Goal: Find specific page/section: Find specific page/section

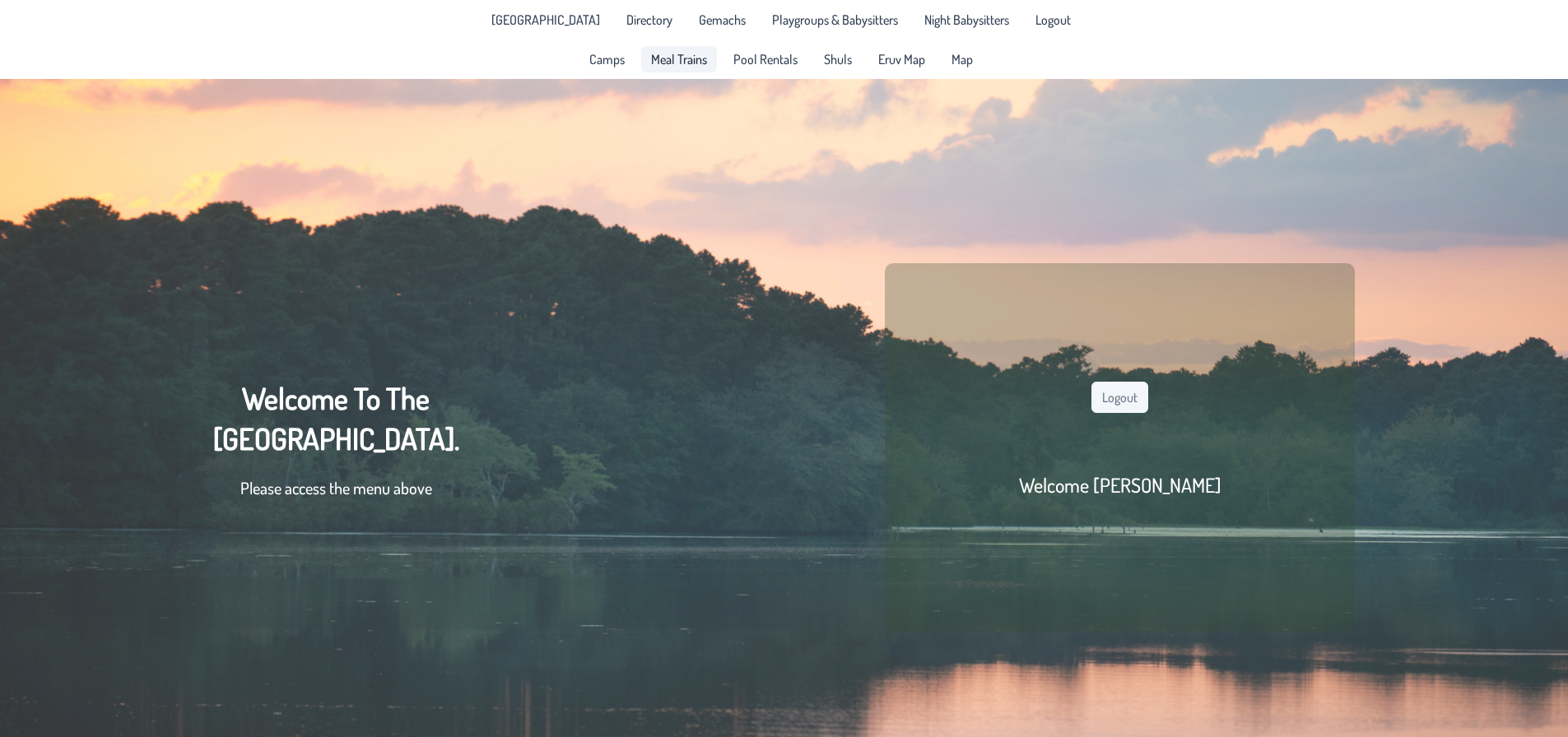
click at [704, 58] on span "Meal Trains" at bounding box center [679, 59] width 56 height 13
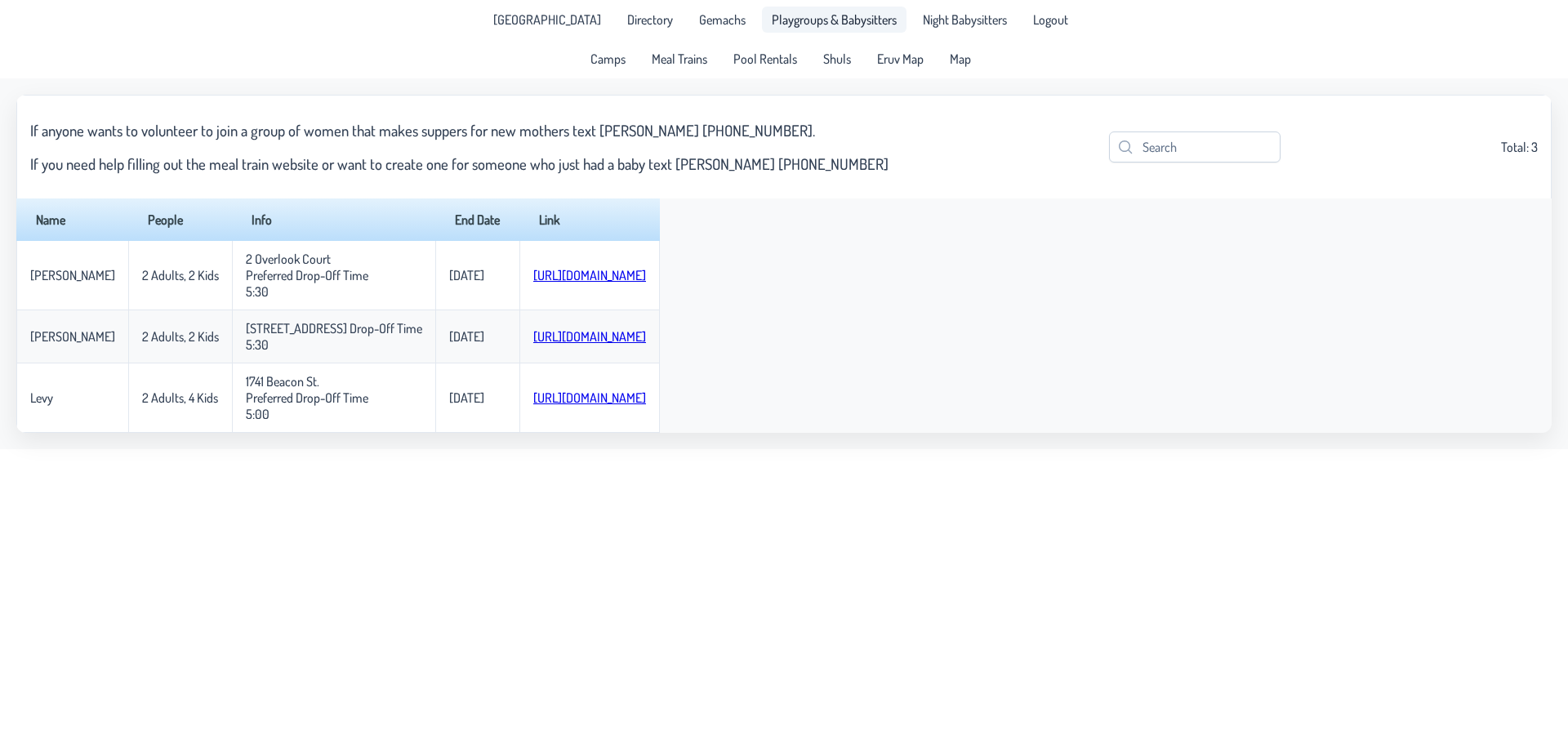
click at [820, 28] on link "Playgroups & Babysitters" at bounding box center [835, 20] width 144 height 26
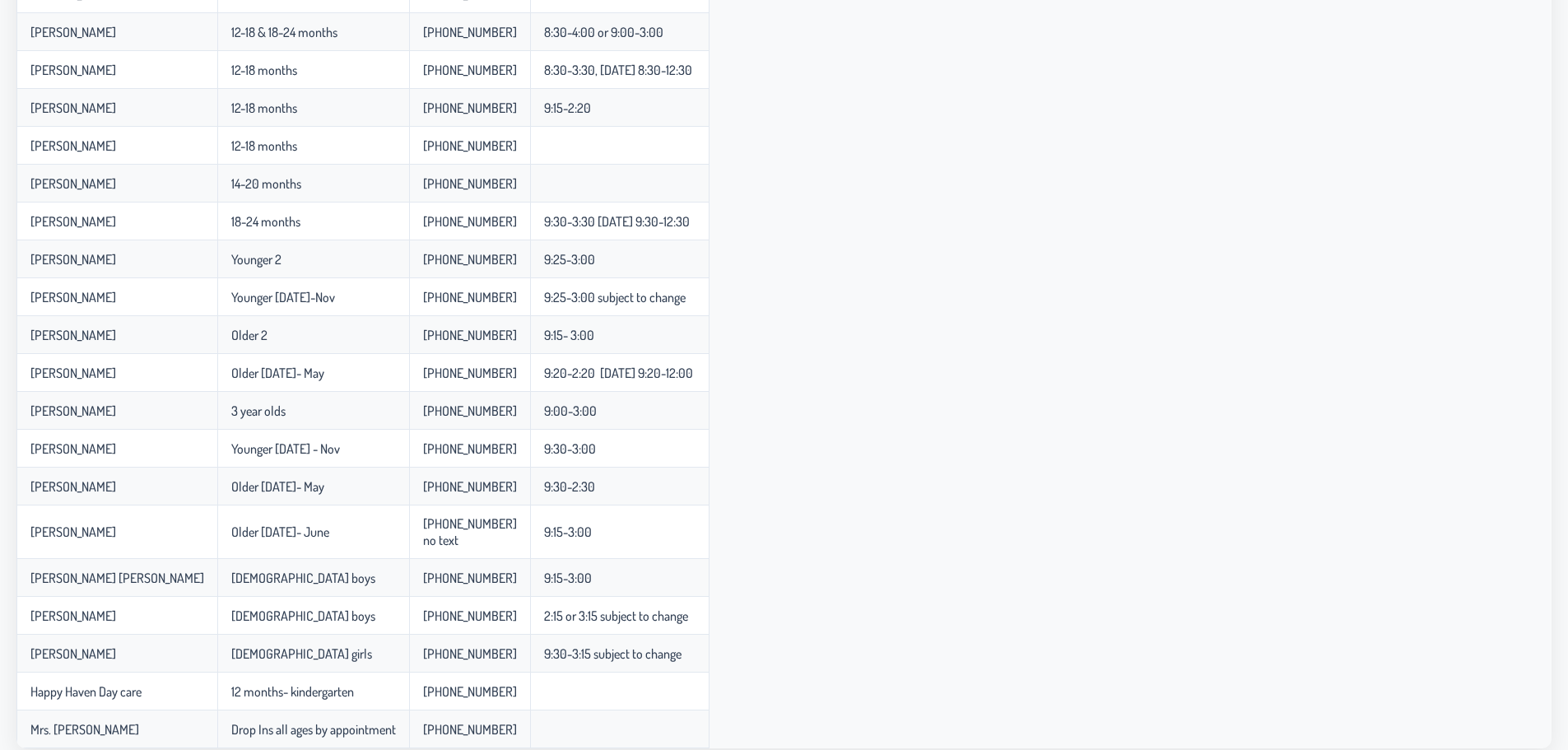
scroll to position [457, 0]
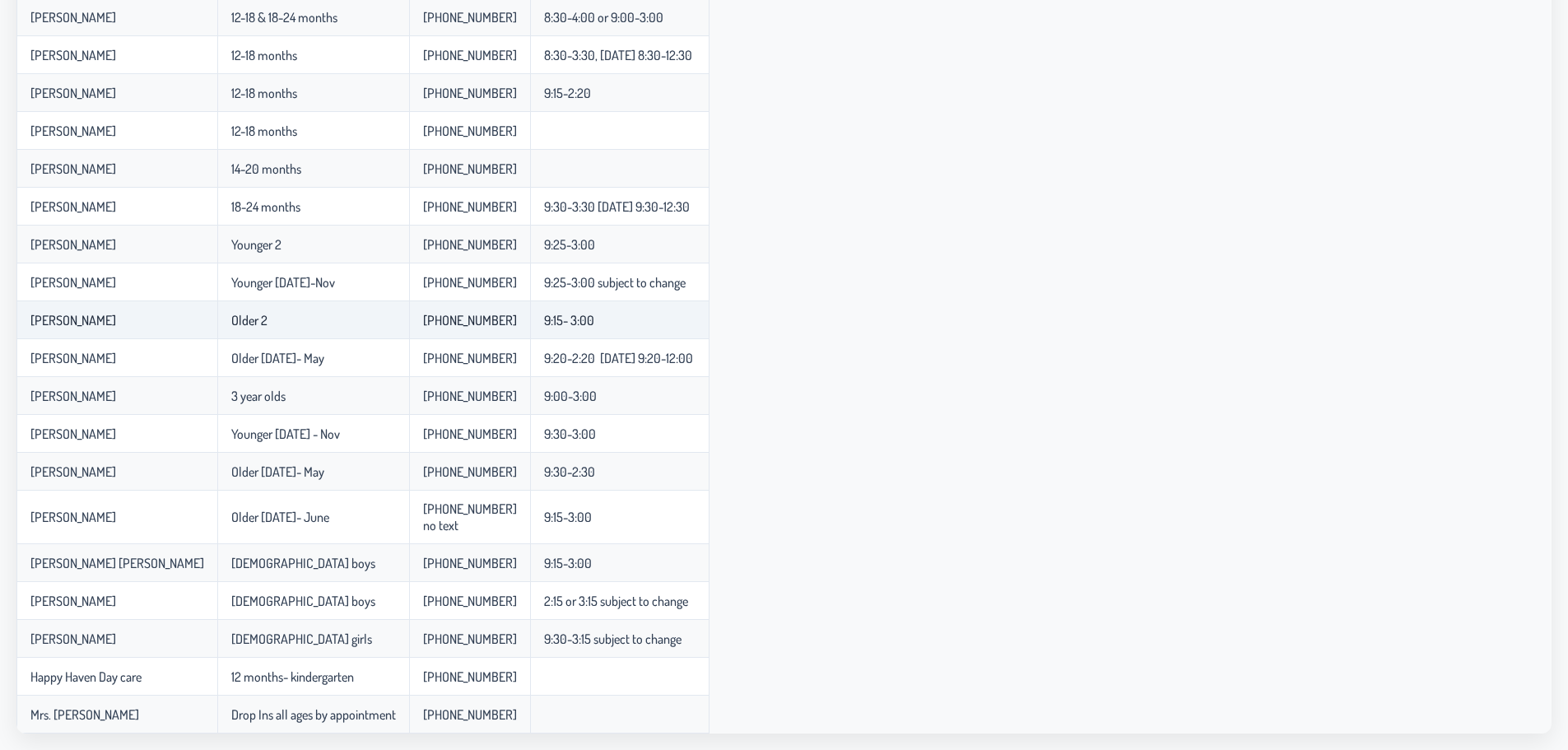
drag, startPoint x: 637, startPoint y: 641, endPoint x: 19, endPoint y: 308, distance: 702.0
click at [19, 308] on tbody "[PERSON_NAME] [PERSON_NAME] Newborns [PHONE_NUMBER] 8:45-4:00 [DATE] 8:45-12:15…" at bounding box center [362, 232] width 693 height 1000
click at [8, 387] on app-data "Total: 26 Name Age Phone Number Hours [PERSON_NAME] [PERSON_NAME] Newborns [PHO…" at bounding box center [784, 186] width 1568 height 1129
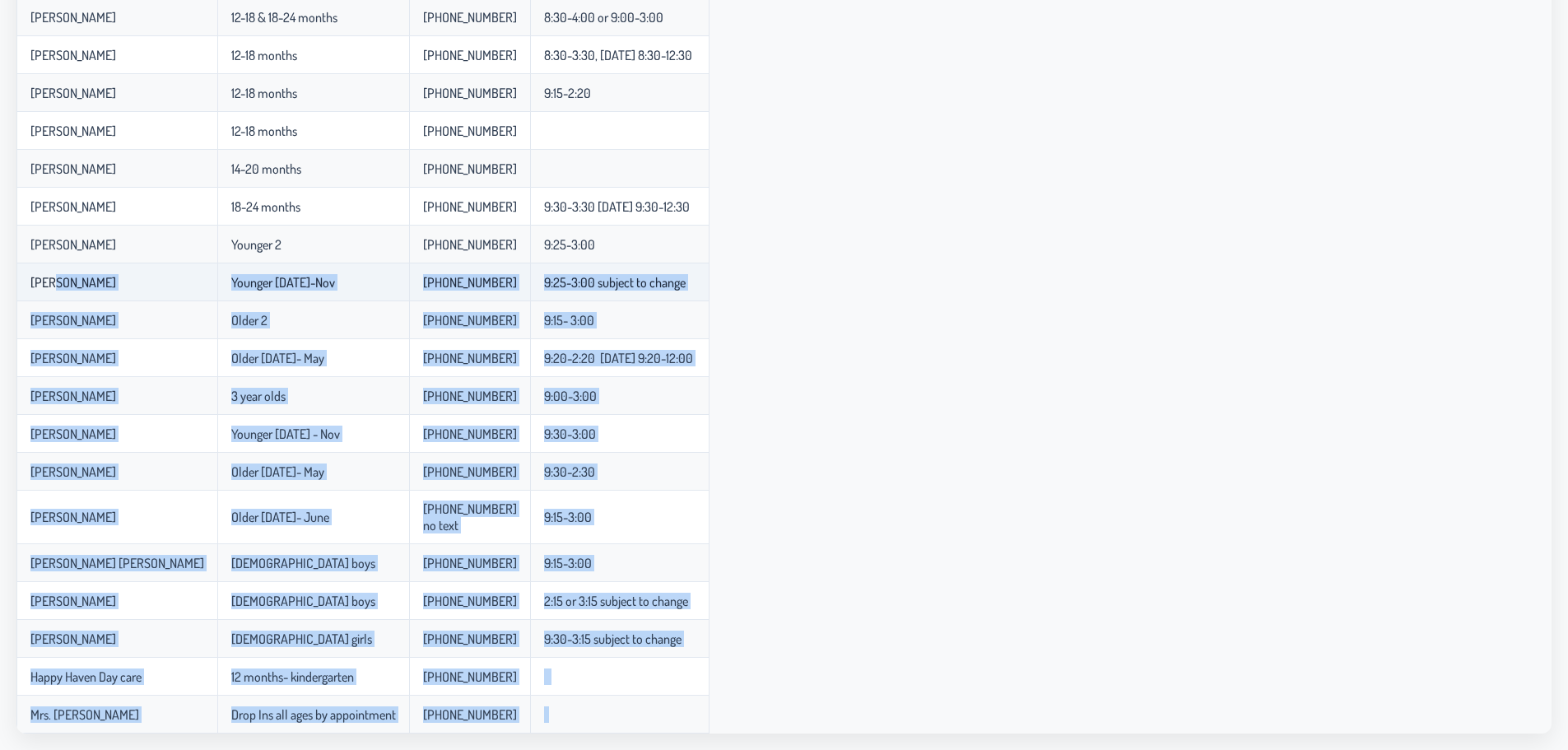
drag, startPoint x: 587, startPoint y: 714, endPoint x: 47, endPoint y: 295, distance: 683.5
click at [47, 295] on tbody "[PERSON_NAME] [PERSON_NAME] Newborns [PHONE_NUMBER] 8:45-4:00 [DATE] 8:45-12:15…" at bounding box center [362, 232] width 693 height 1000
click at [47, 295] on td "[PERSON_NAME]" at bounding box center [116, 282] width 201 height 38
